Goal: Information Seeking & Learning: Check status

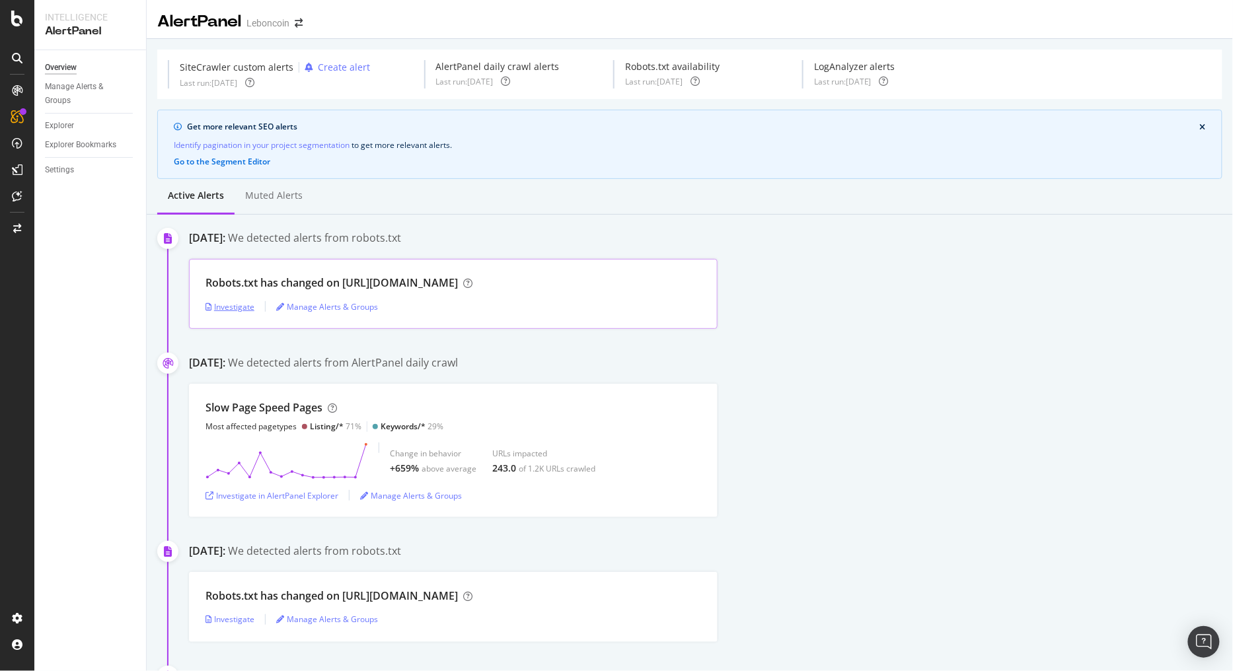
click at [246, 309] on div "Investigate" at bounding box center [229, 306] width 49 height 11
